Goal: Task Accomplishment & Management: Manage account settings

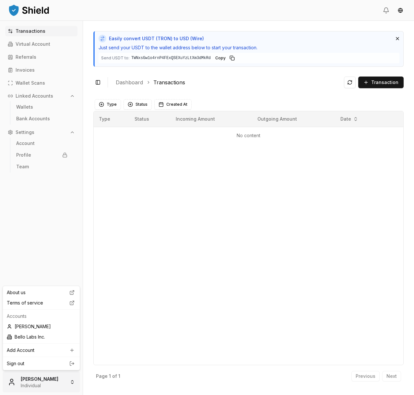
click at [34, 373] on html "Transactions Virtual Account Referrals Invoices Wallet Scans Linked Accounts Wa…" at bounding box center [207, 197] width 414 height 395
click at [44, 333] on div "Bello Labs Inc." at bounding box center [41, 337] width 74 height 10
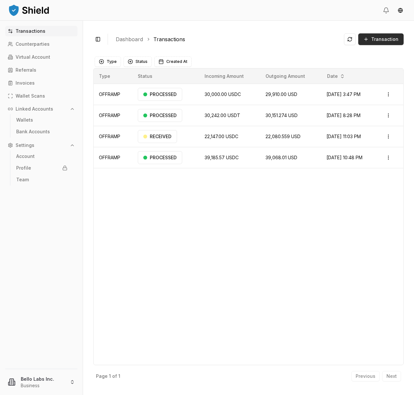
click at [377, 37] on span "Transaction" at bounding box center [384, 39] width 27 height 6
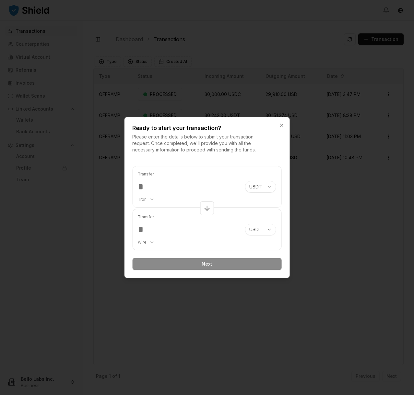
click at [251, 186] on body "Transactions Counterparties Virtual Account Referrals Invoices Wallet Scans Lin…" at bounding box center [207, 197] width 414 height 395
select select "****"
click at [185, 138] on p "Please enter the details below to submit your transaction request. Once complet…" at bounding box center [200, 143] width 136 height 19
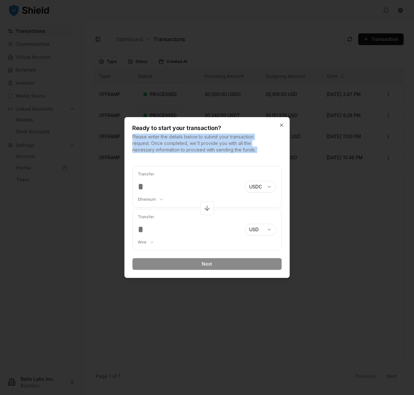
click at [185, 138] on p "Please enter the details below to submit your transaction request. Once complet…" at bounding box center [200, 143] width 136 height 19
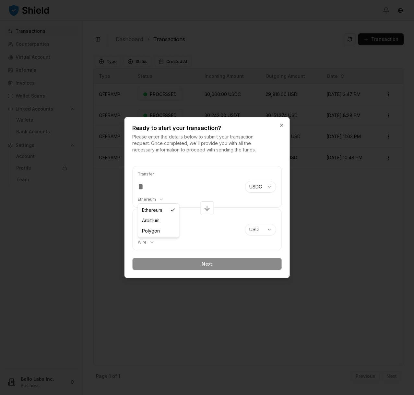
click at [151, 201] on body "Transactions Counterparties Virtual Account Referrals Invoices Wallet Scans Lin…" at bounding box center [207, 197] width 414 height 395
select select "********"
click at [153, 198] on body "Transactions Counterparties Virtual Account Referrals Invoices Wallet Scans Lin…" at bounding box center [207, 197] width 414 height 395
click at [157, 184] on input "number" at bounding box center [189, 187] width 102 height 12
paste input "*******"
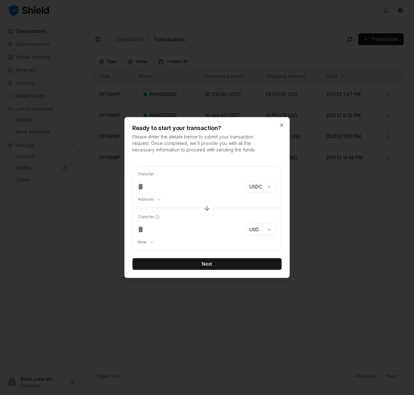
type input "*******"
click at [150, 241] on body "Transactions Counterparties Virtual Account Referrals Invoices Wallet Scans Lin…" at bounding box center [207, 197] width 414 height 395
click at [200, 261] on button "Next" at bounding box center [206, 264] width 149 height 12
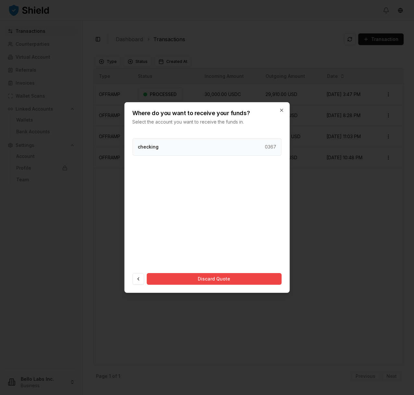
click at [267, 151] on div "checking 0367" at bounding box center [206, 147] width 149 height 18
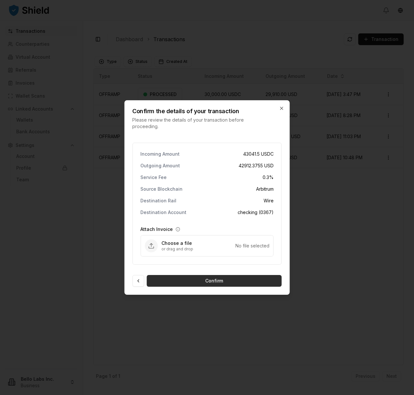
click at [214, 283] on button "Confirm" at bounding box center [213, 281] width 135 height 12
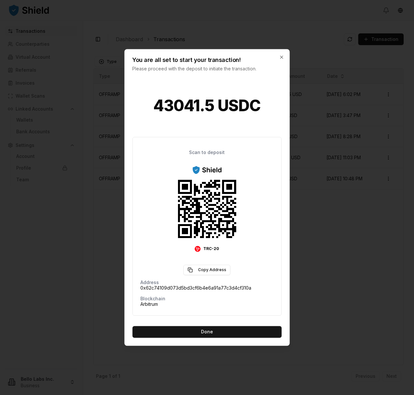
click at [207, 247] on span "TRC-20" at bounding box center [211, 248] width 16 height 5
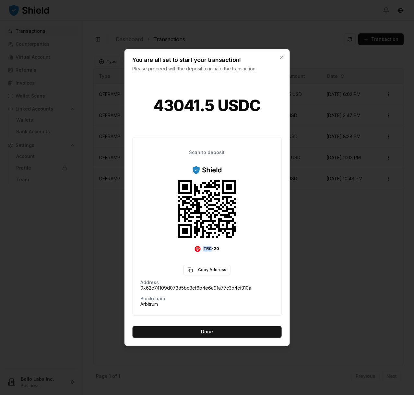
click at [207, 247] on span "TRC-20" at bounding box center [211, 248] width 16 height 5
click at [281, 58] on icon "button" at bounding box center [281, 57] width 3 height 3
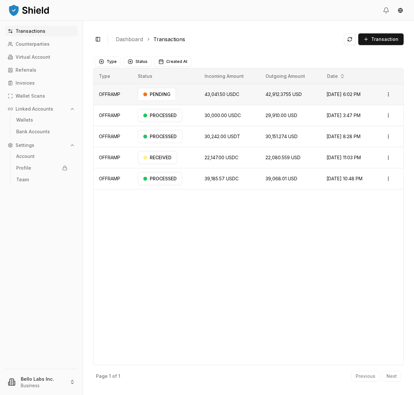
click at [390, 88] on td "Open menu" at bounding box center [390, 94] width 25 height 21
click at [390, 93] on html "Transactions Counterparties Virtual Account Referrals Invoices Wallet Scans Lin…" at bounding box center [207, 197] width 414 height 395
click at [386, 98] on html "Transactions Counterparties Virtual Account Referrals Invoices Wallet Scans Lin…" at bounding box center [207, 197] width 414 height 395
click at [370, 127] on p "Delete" at bounding box center [374, 129] width 13 height 4
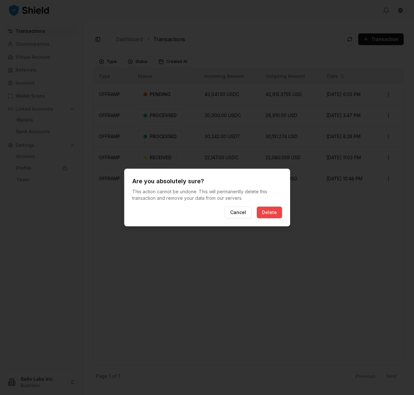
click at [269, 204] on div "Are you absolutely sure? This action cannot be undone. This will permanently de…" at bounding box center [207, 198] width 166 height 58
click at [269, 205] on div "Are you absolutely sure? This action cannot be undone. This will permanently de…" at bounding box center [207, 198] width 166 height 58
click at [269, 207] on button "Delete" at bounding box center [269, 212] width 25 height 12
